Goal: Use online tool/utility: Utilize a website feature to perform a specific function

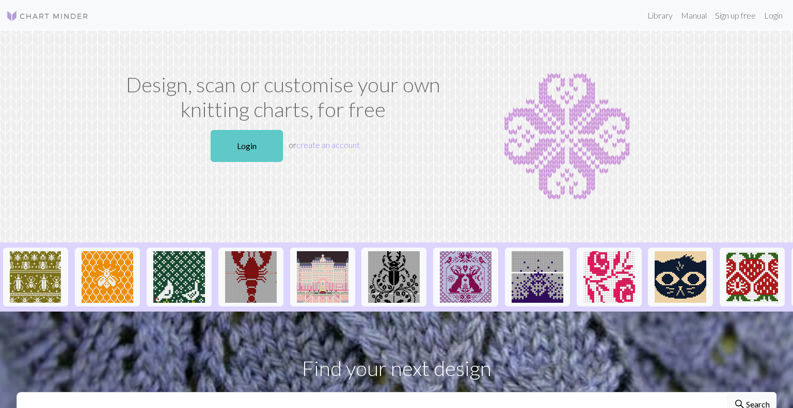
click at [251, 141] on link "Login" at bounding box center [247, 146] width 72 height 32
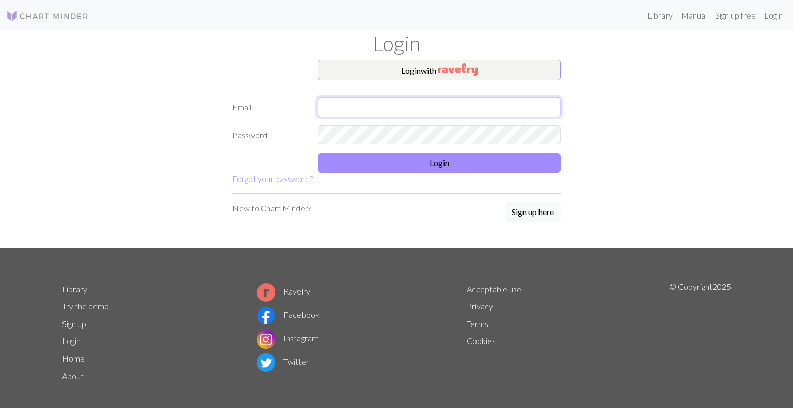
click at [352, 112] on input "text" at bounding box center [438, 108] width 243 height 20
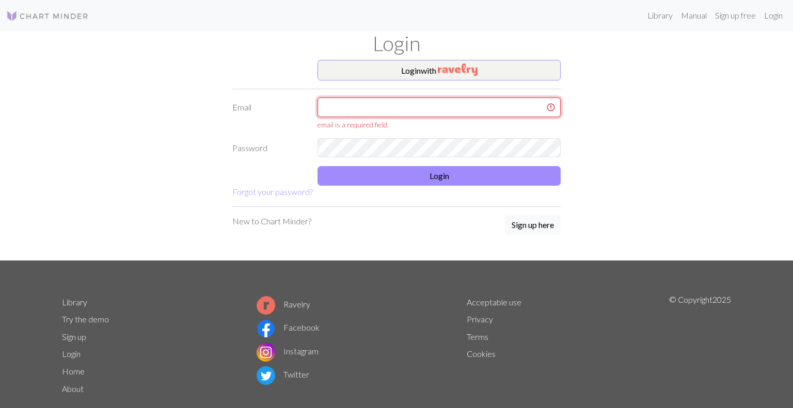
type input "[PERSON_NAME][EMAIL_ADDRESS][DOMAIN_NAME]"
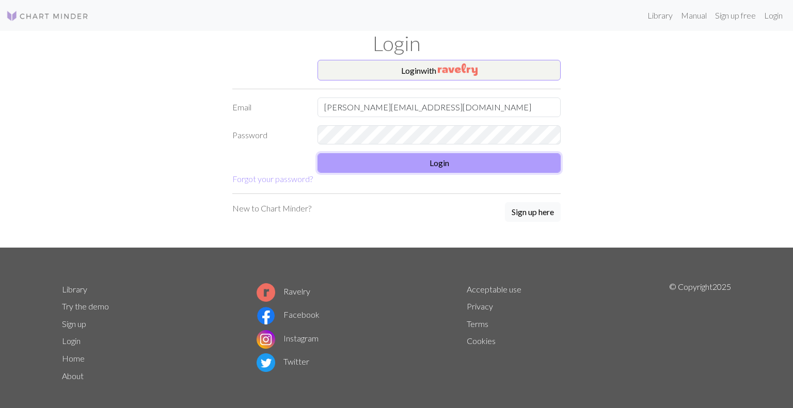
click at [420, 162] on button "Login" at bounding box center [438, 163] width 243 height 20
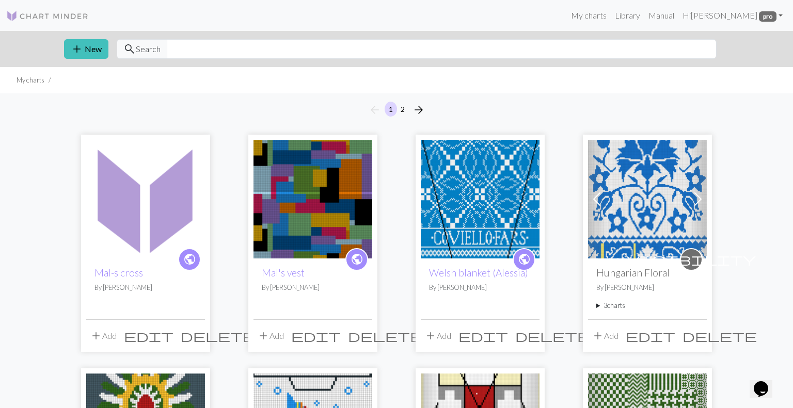
click at [161, 237] on img at bounding box center [145, 199] width 119 height 119
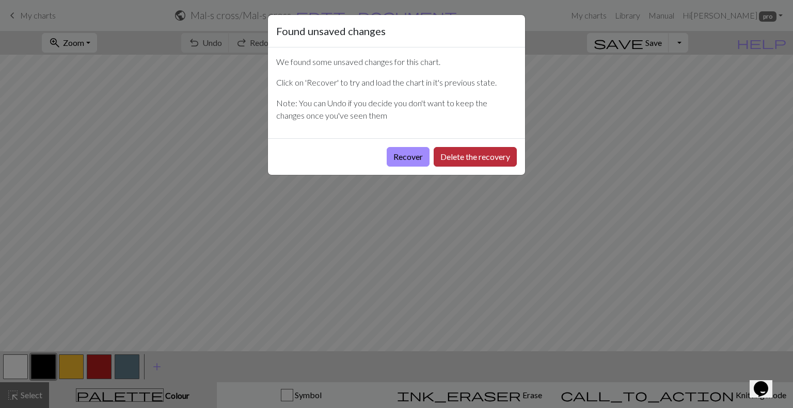
click at [449, 153] on button "Delete the recovery" at bounding box center [474, 157] width 83 height 20
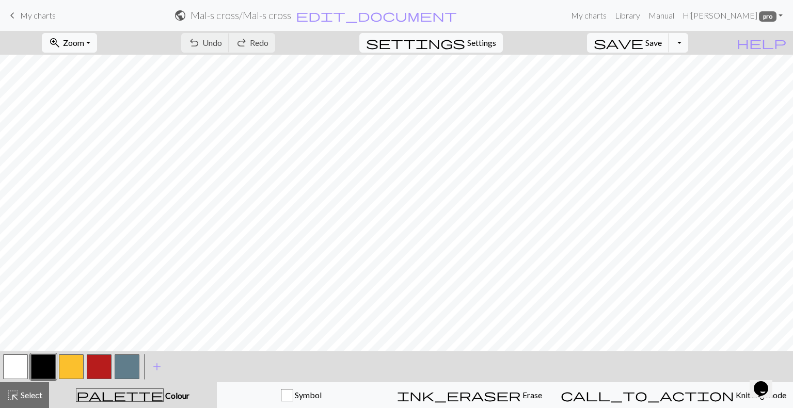
scroll to position [926, 0]
click at [662, 43] on span "Save" at bounding box center [653, 43] width 17 height 10
click at [15, 13] on span "keyboard_arrow_left" at bounding box center [12, 15] width 12 height 14
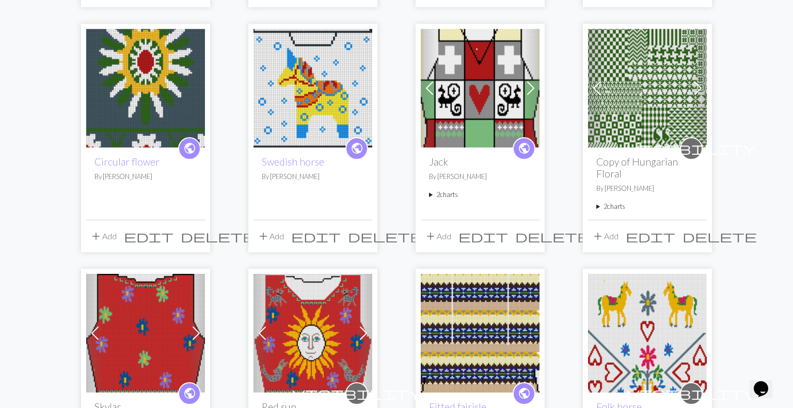
scroll to position [342, 0]
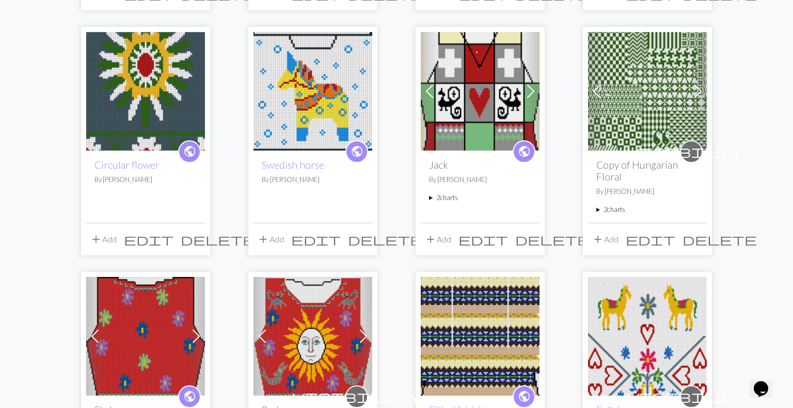
click at [460, 119] on img at bounding box center [480, 91] width 119 height 119
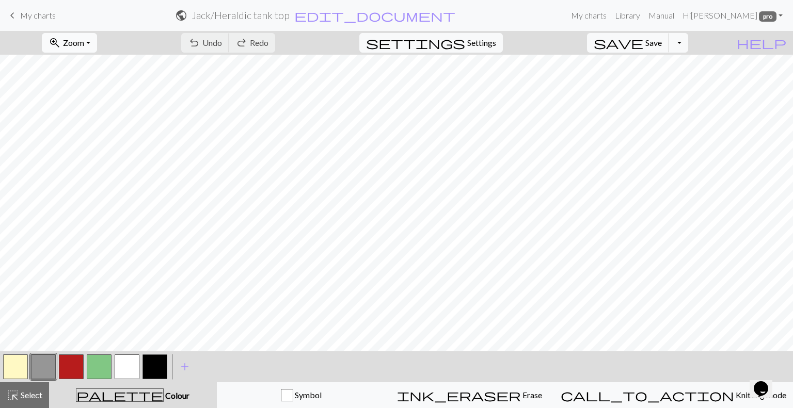
click at [84, 40] on span "Zoom" at bounding box center [73, 43] width 21 height 10
click at [86, 119] on button "50%" at bounding box center [84, 124] width 82 height 17
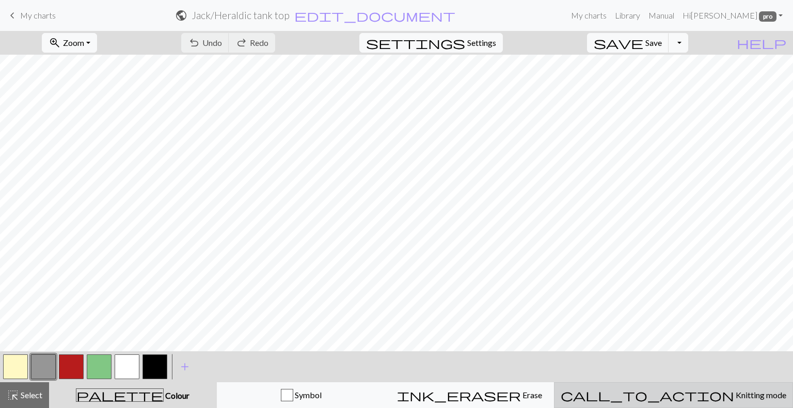
click at [734, 390] on span "Knitting mode" at bounding box center [760, 395] width 52 height 10
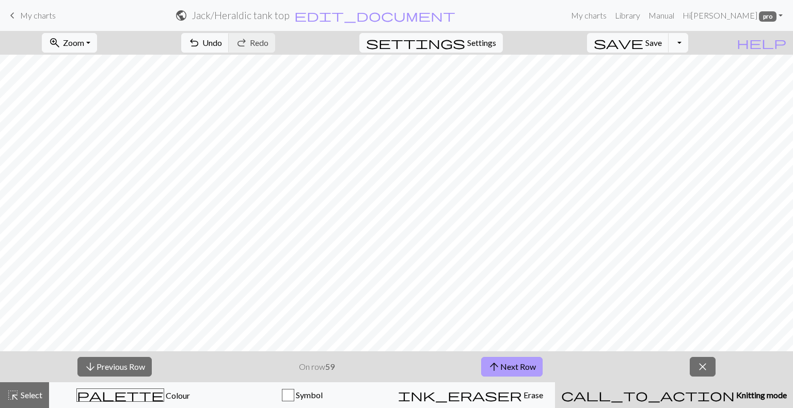
click at [522, 365] on button "arrow_upward Next Row" at bounding box center [511, 367] width 61 height 20
click at [125, 363] on button "arrow_downward Previous Row" at bounding box center [114, 367] width 74 height 20
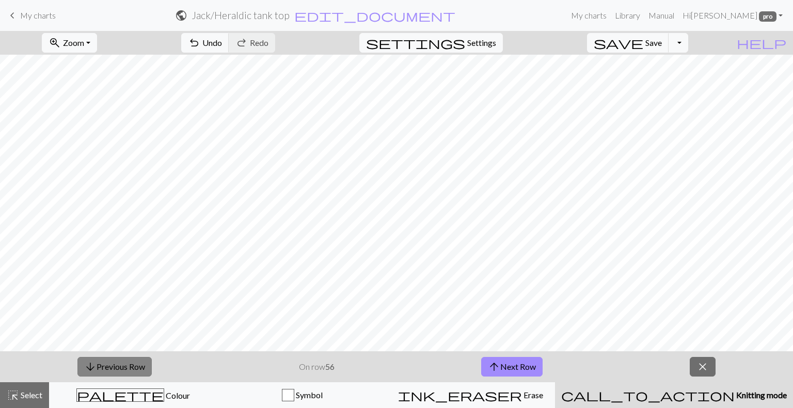
click at [125, 363] on button "arrow_downward Previous Row" at bounding box center [114, 367] width 74 height 20
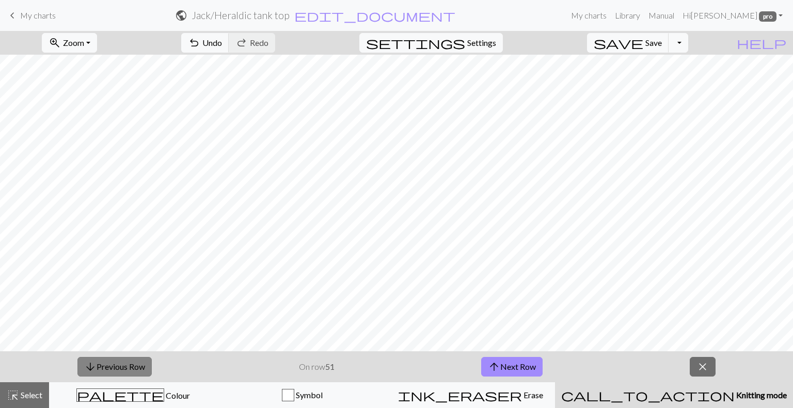
click at [125, 363] on button "arrow_downward Previous Row" at bounding box center [114, 367] width 74 height 20
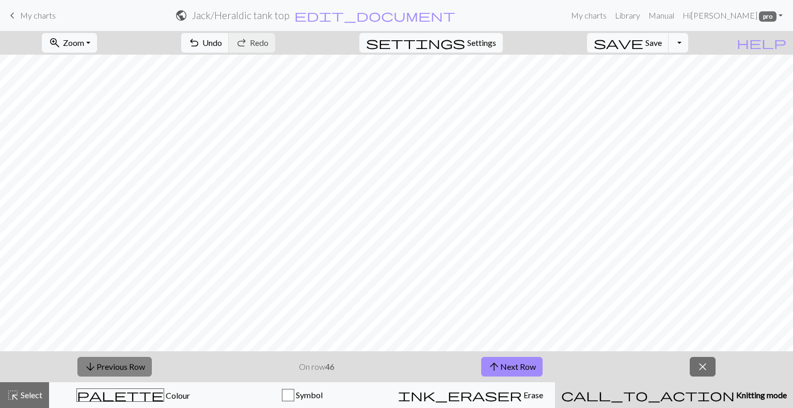
click at [125, 363] on button "arrow_downward Previous Row" at bounding box center [114, 367] width 74 height 20
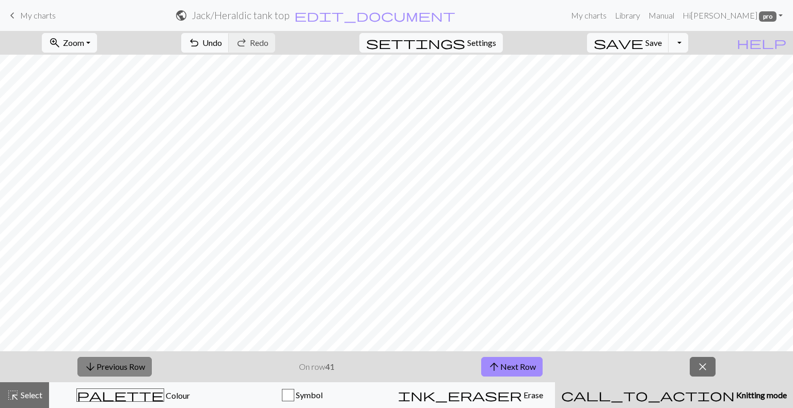
click at [125, 363] on button "arrow_downward Previous Row" at bounding box center [114, 367] width 74 height 20
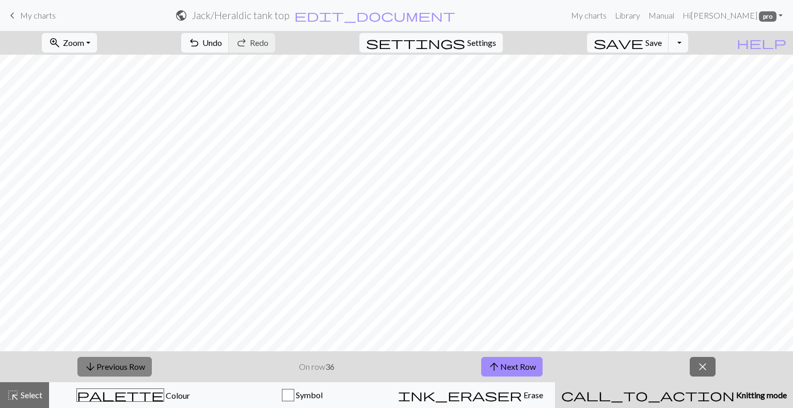
click at [125, 363] on button "arrow_downward Previous Row" at bounding box center [114, 367] width 74 height 20
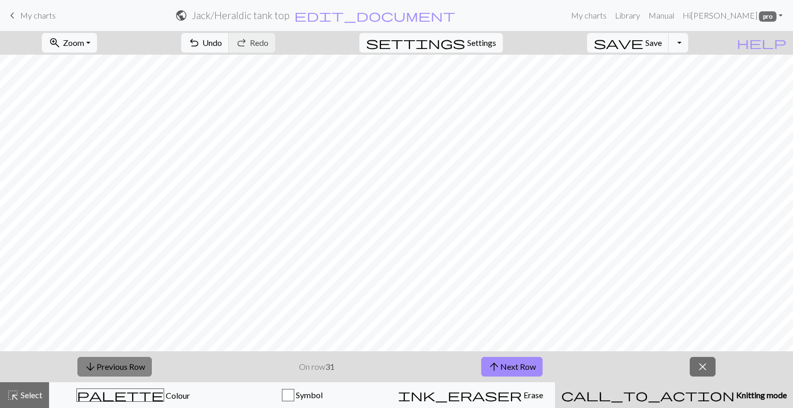
click at [125, 363] on button "arrow_downward Previous Row" at bounding box center [114, 367] width 74 height 20
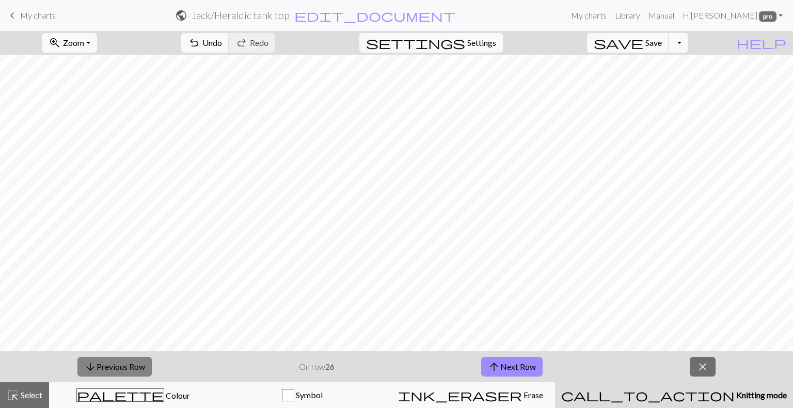
click at [125, 363] on button "arrow_downward Previous Row" at bounding box center [114, 367] width 74 height 20
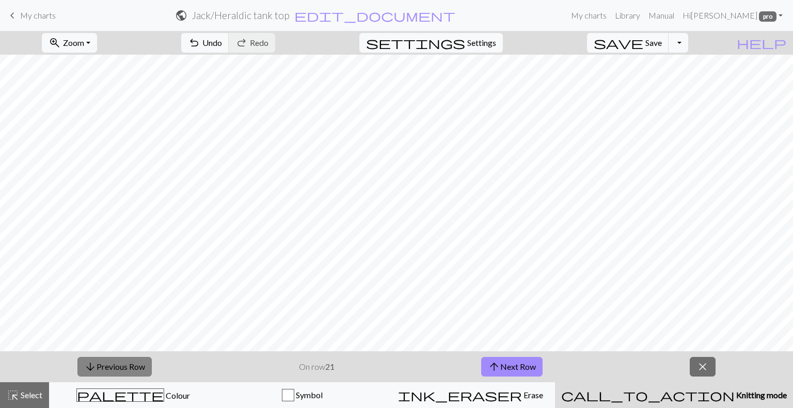
click at [125, 363] on button "arrow_downward Previous Row" at bounding box center [114, 367] width 74 height 20
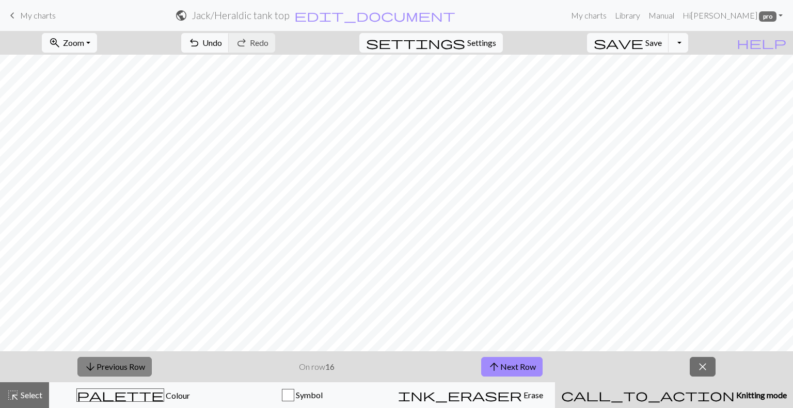
click at [125, 363] on button "arrow_downward Previous Row" at bounding box center [114, 367] width 74 height 20
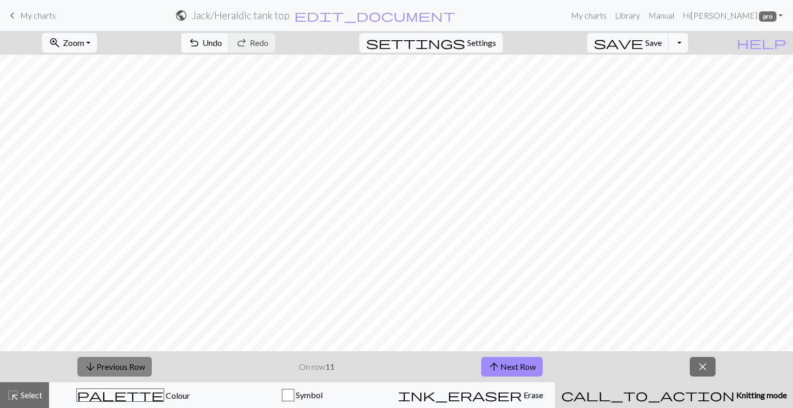
click at [125, 363] on button "arrow_downward Previous Row" at bounding box center [114, 367] width 74 height 20
click at [125, 363] on button "arrow_downward Previous Row" at bounding box center [115, 367] width 74 height 20
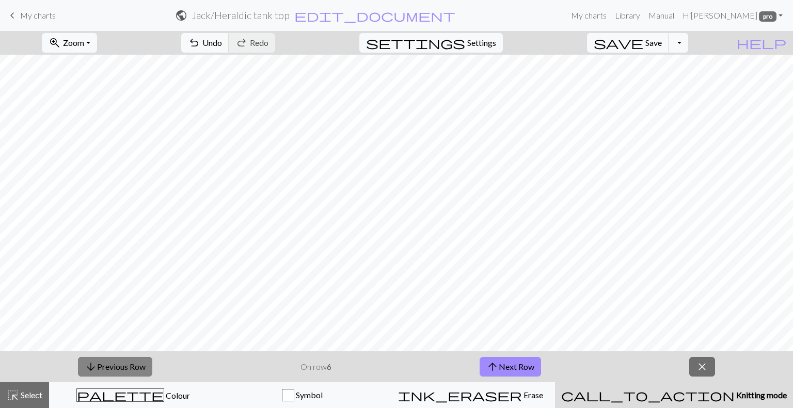
click at [125, 363] on button "arrow_downward Previous Row" at bounding box center [115, 367] width 74 height 20
click at [513, 365] on button "arrow_upward Next Row" at bounding box center [509, 367] width 61 height 20
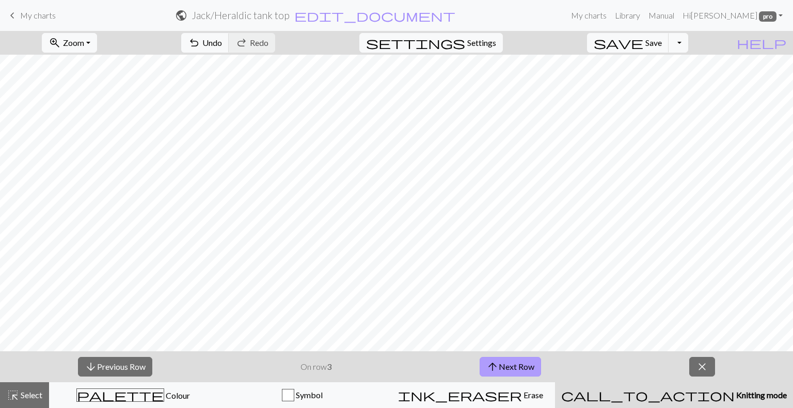
click at [513, 367] on button "arrow_upward Next Row" at bounding box center [509, 367] width 61 height 20
click at [513, 368] on button "arrow_upward Next Row" at bounding box center [509, 367] width 61 height 20
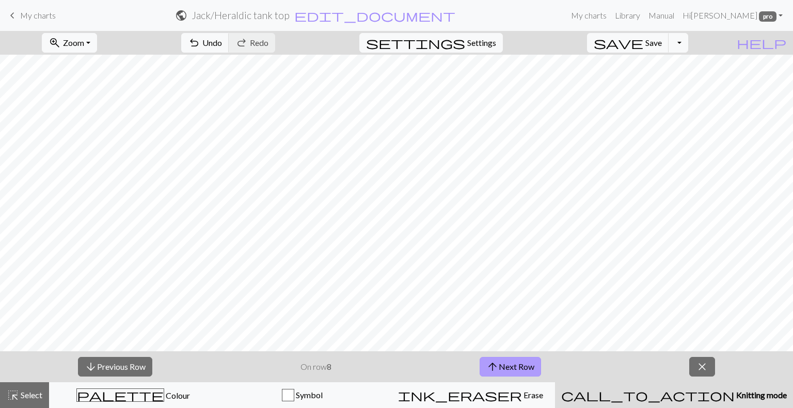
click at [513, 368] on button "arrow_upward Next Row" at bounding box center [509, 367] width 61 height 20
click at [513, 368] on button "arrow_upward Next Row" at bounding box center [511, 367] width 61 height 20
click at [514, 369] on button "arrow_upward Next Row" at bounding box center [511, 367] width 61 height 20
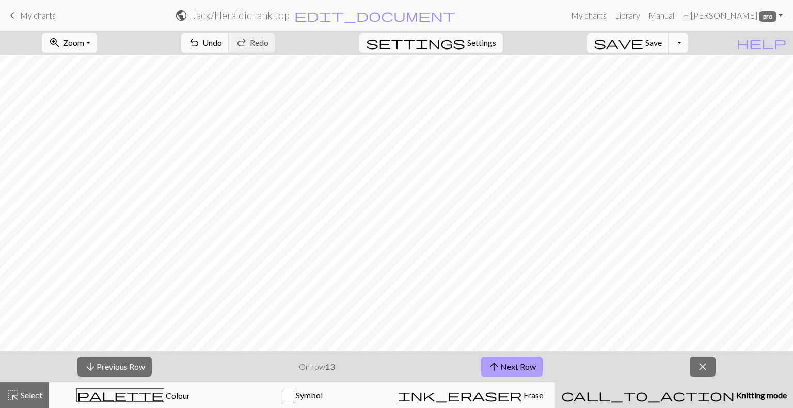
click at [514, 368] on button "arrow_upward Next Row" at bounding box center [511, 367] width 61 height 20
click at [514, 369] on button "arrow_upward Next Row" at bounding box center [511, 367] width 61 height 20
click at [513, 371] on button "arrow_upward Next Row" at bounding box center [511, 367] width 61 height 20
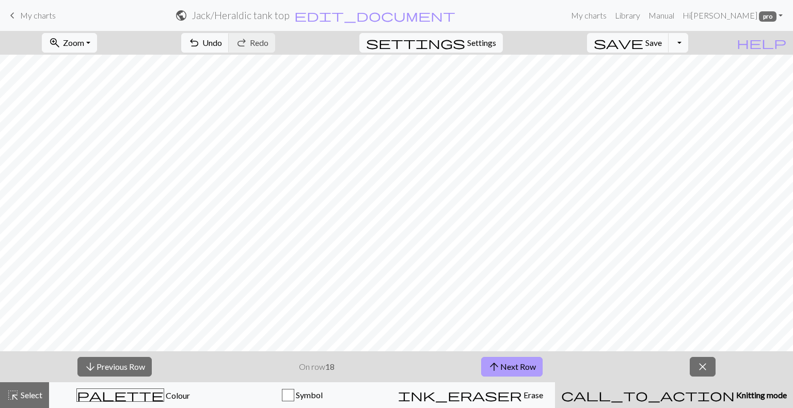
click at [517, 363] on button "arrow_upward Next Row" at bounding box center [511, 367] width 61 height 20
click at [515, 363] on button "arrow_upward Next Row" at bounding box center [511, 367] width 61 height 20
click at [516, 364] on button "arrow_upward Next Row" at bounding box center [511, 367] width 61 height 20
